Goal: Information Seeking & Learning: Check status

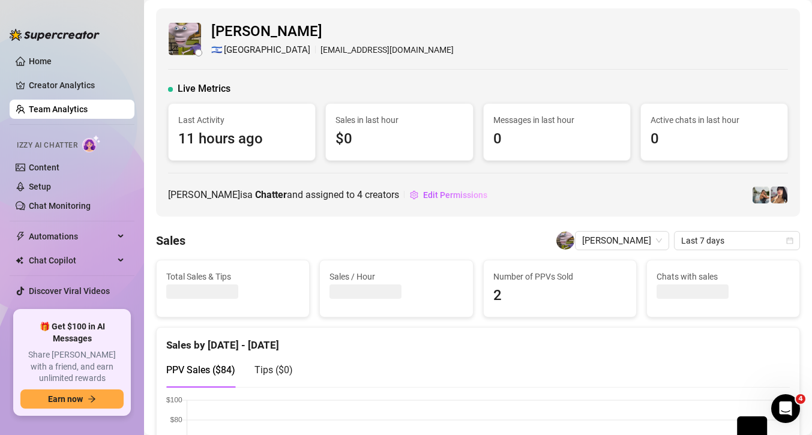
scroll to position [11, 0]
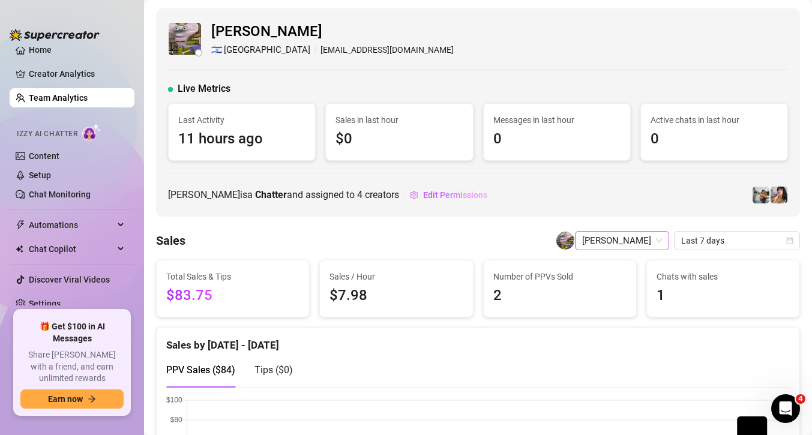
click at [636, 247] on span "[PERSON_NAME]" at bounding box center [622, 241] width 80 height 18
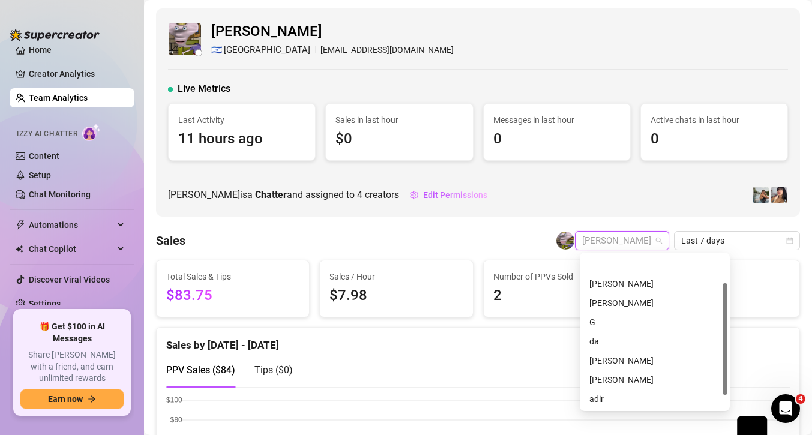
scroll to position [38, 0]
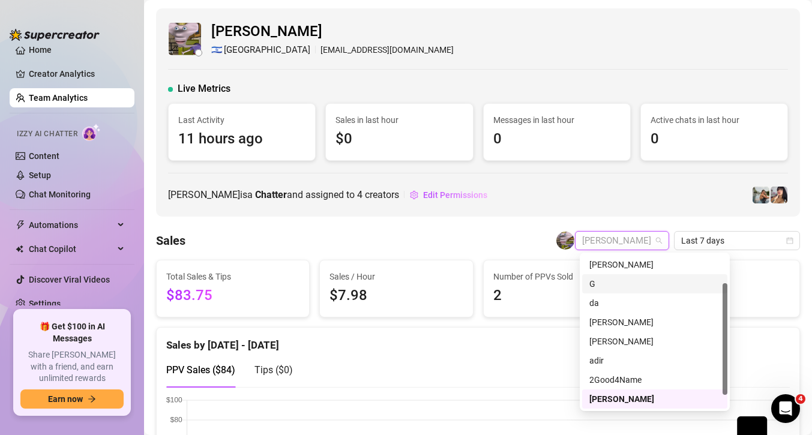
click at [599, 289] on div "G" at bounding box center [654, 283] width 131 height 13
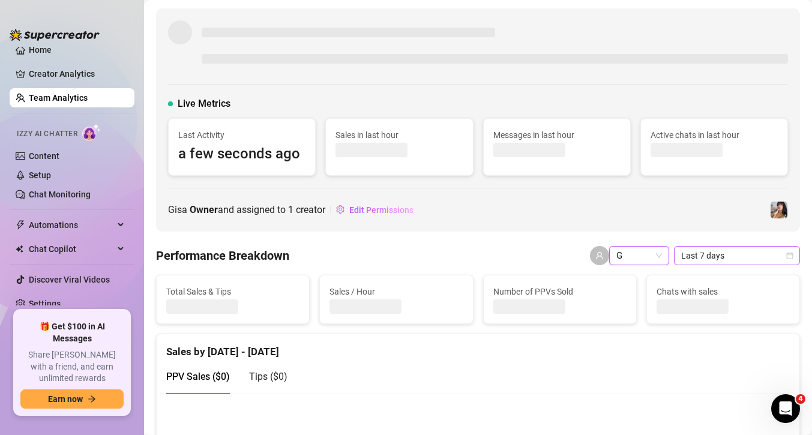
click at [729, 253] on span "Last 7 days" at bounding box center [737, 256] width 112 height 18
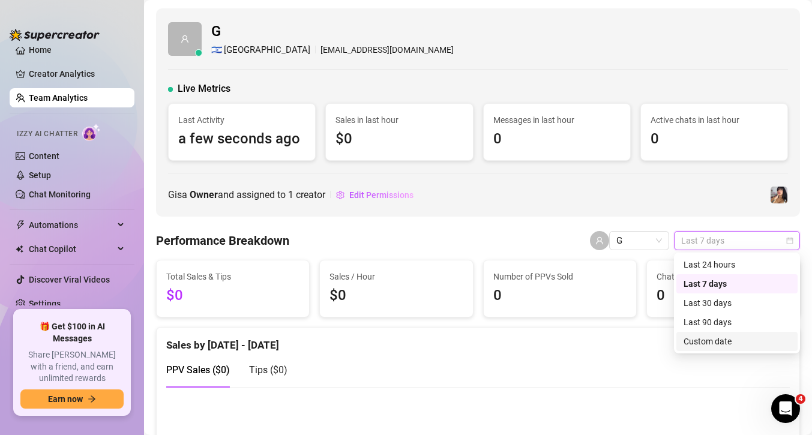
click at [719, 341] on div "Custom date" at bounding box center [737, 341] width 107 height 13
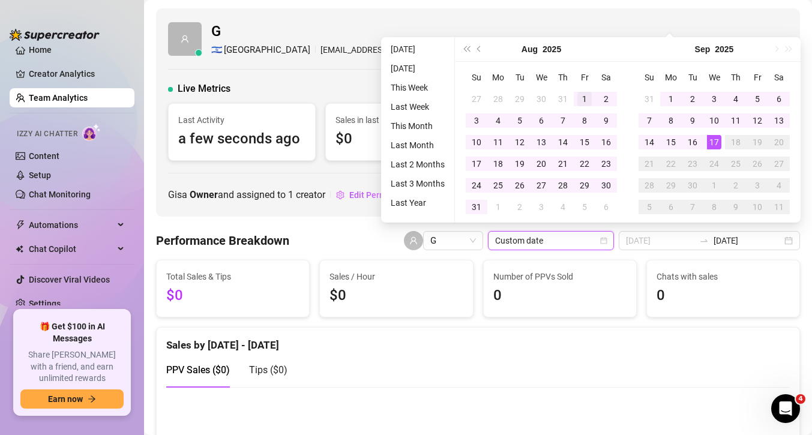
type input "[DATE]"
click at [586, 97] on div "1" at bounding box center [584, 99] width 14 height 14
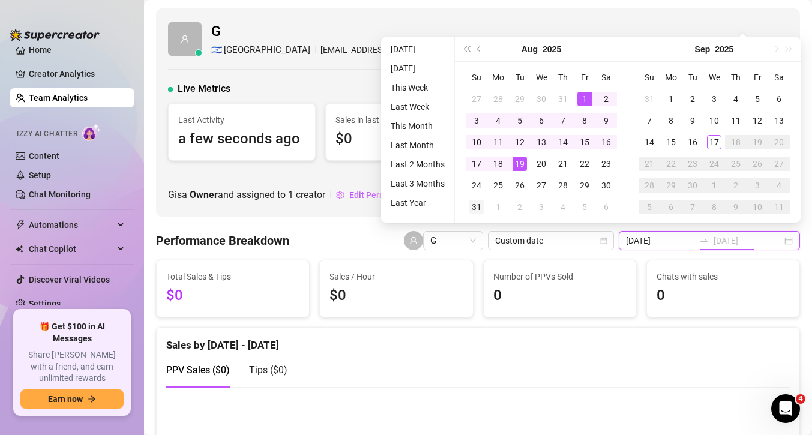
type input "[DATE]"
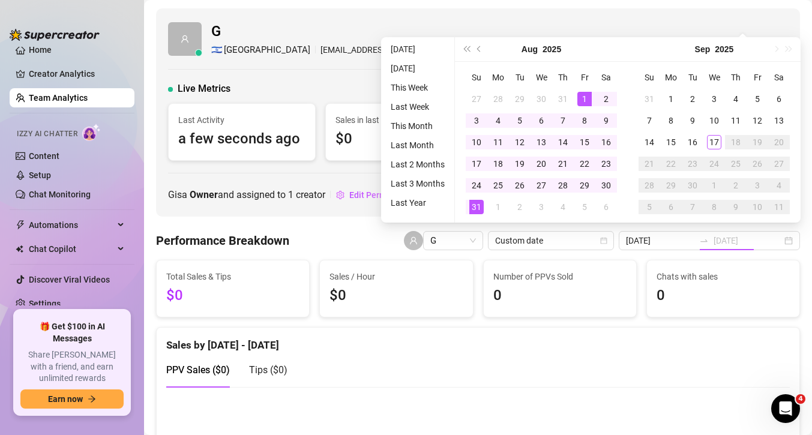
click at [475, 206] on div "31" at bounding box center [476, 207] width 14 height 14
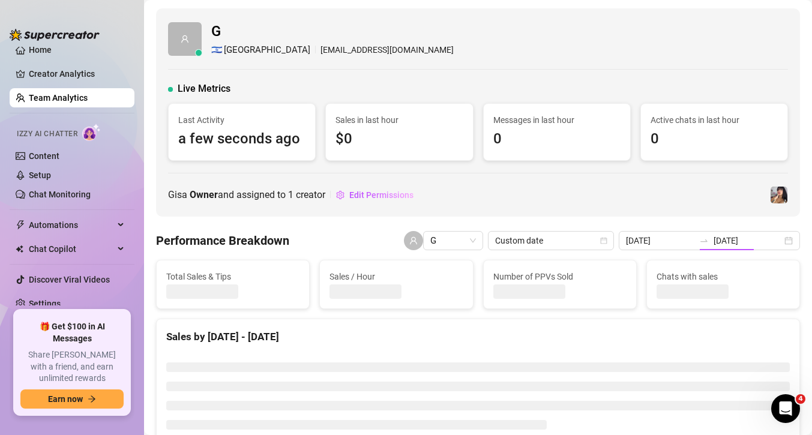
type input "[DATE]"
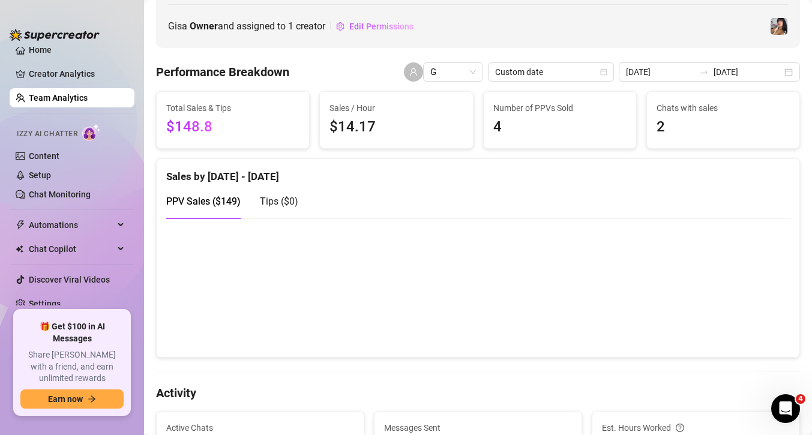
scroll to position [129, 0]
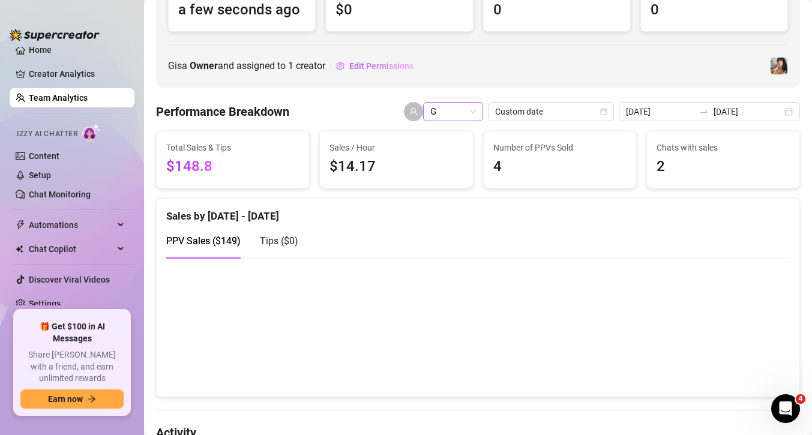
click at [483, 109] on div "G" at bounding box center [453, 111] width 60 height 19
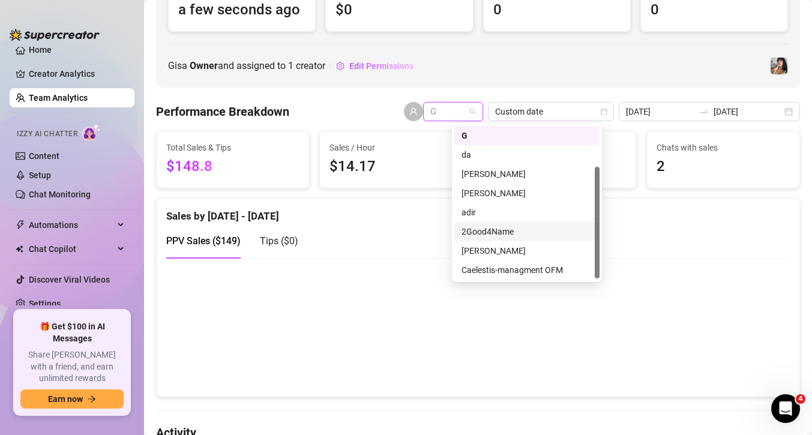
scroll to position [55, 0]
click at [521, 270] on div "Caelestis-managment OFM" at bounding box center [527, 272] width 131 height 13
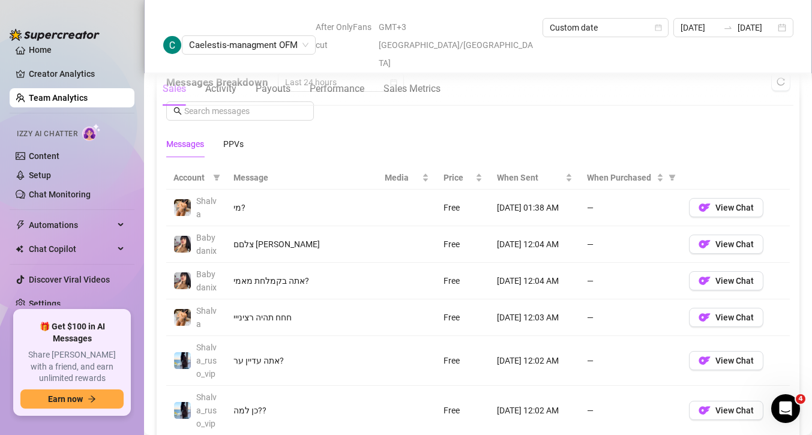
scroll to position [791, 0]
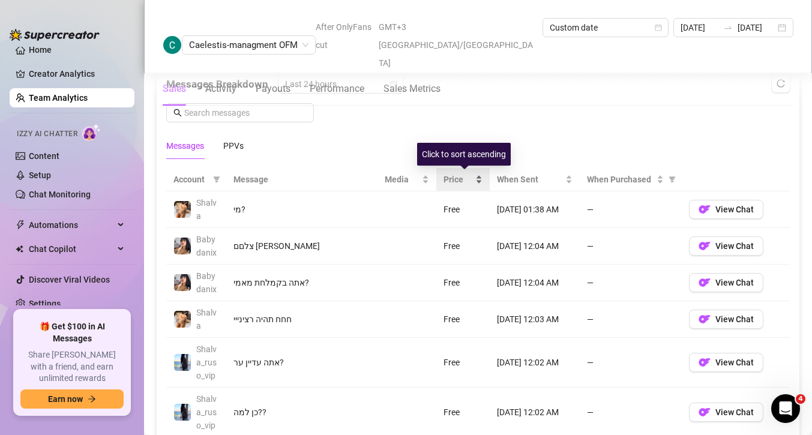
click at [468, 179] on span "Price" at bounding box center [458, 179] width 29 height 13
click at [468, 183] on span "Price" at bounding box center [458, 179] width 29 height 13
click at [235, 149] on div "PPVs" at bounding box center [233, 145] width 20 height 13
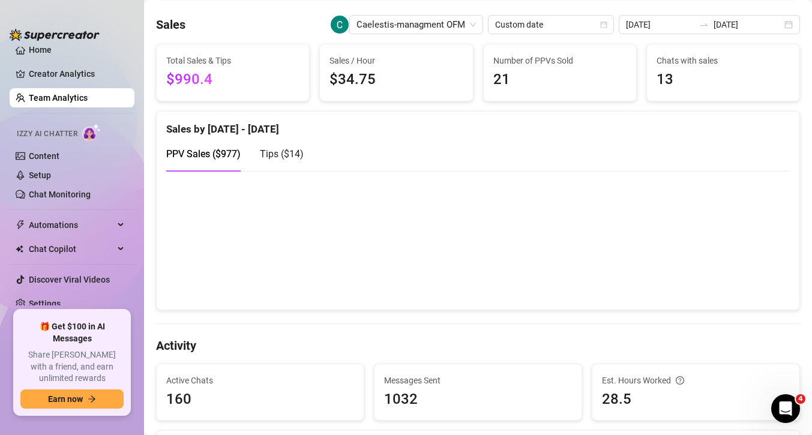
scroll to position [0, 0]
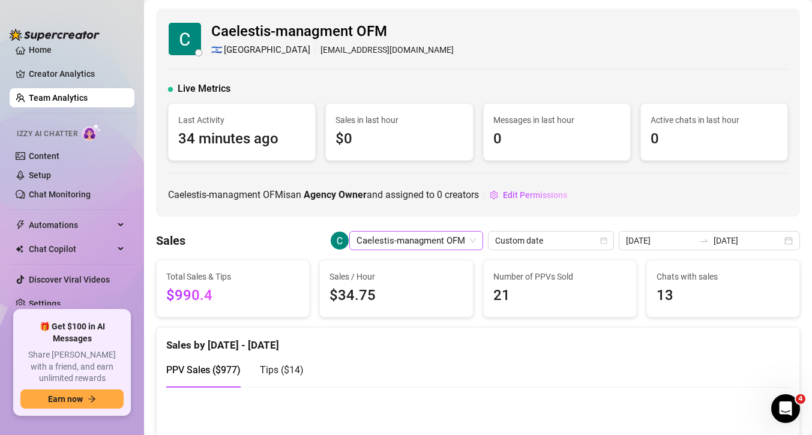
click at [454, 246] on span "Caelestis-managment OFM" at bounding box center [416, 241] width 119 height 18
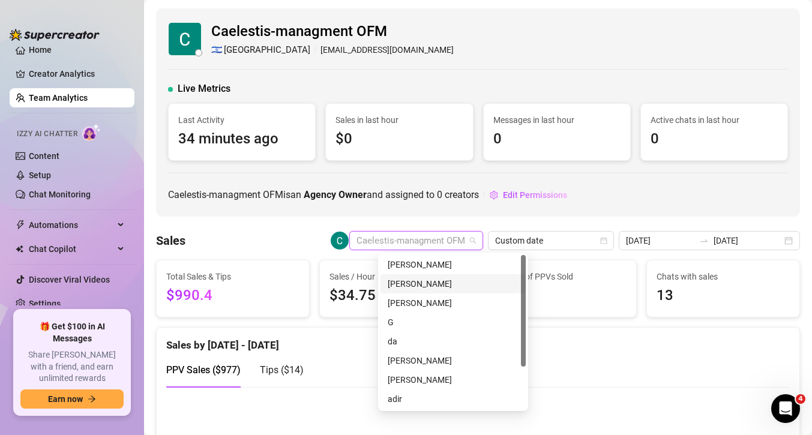
click at [417, 286] on div "[PERSON_NAME]" at bounding box center [453, 283] width 131 height 13
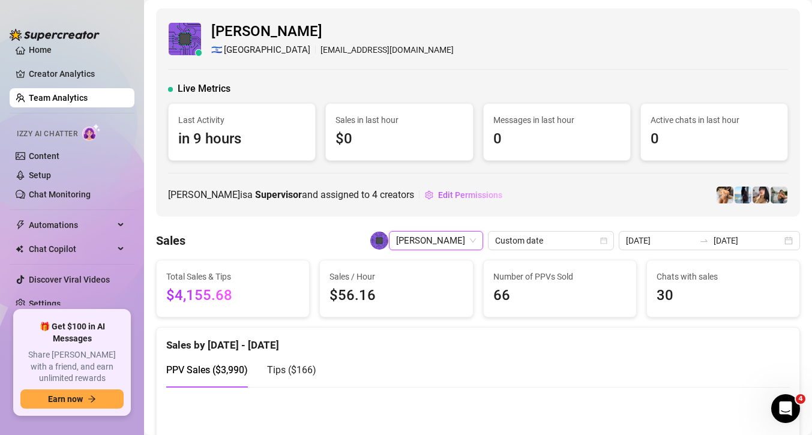
click at [476, 237] on span "[PERSON_NAME]" at bounding box center [436, 241] width 80 height 18
click at [483, 236] on div "[PERSON_NAME]" at bounding box center [436, 240] width 94 height 19
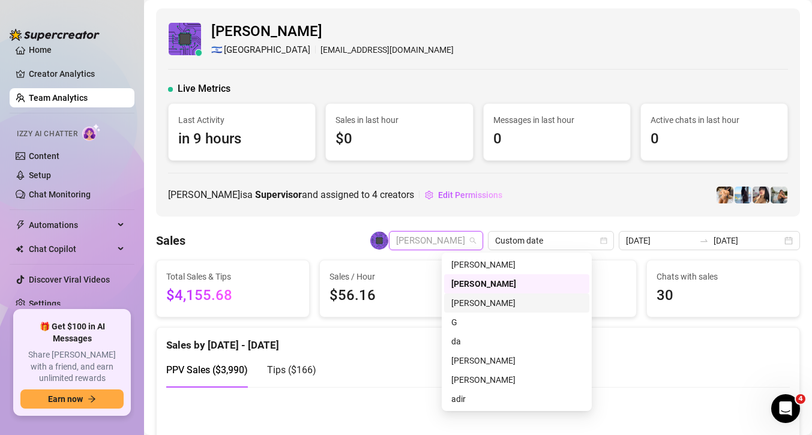
click at [51, 97] on link "Team Analytics" at bounding box center [58, 98] width 59 height 10
